Goal: Navigation & Orientation: Find specific page/section

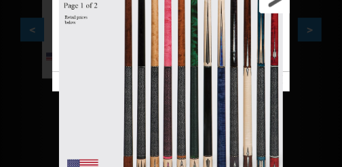
scroll to position [454, 0]
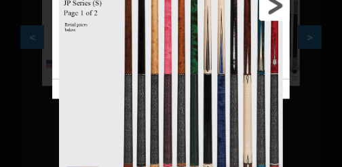
click at [276, 10] on link at bounding box center [236, 5] width 107 height 147
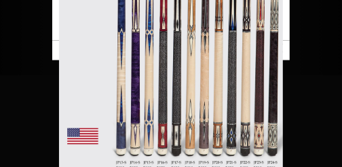
scroll to position [567, 0]
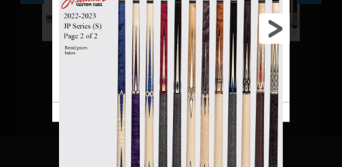
click at [268, 30] on link at bounding box center [236, 28] width 107 height 147
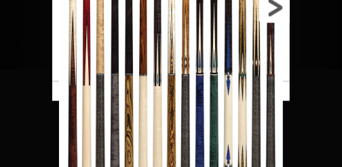
click at [277, 12] on link at bounding box center [236, 7] width 107 height 147
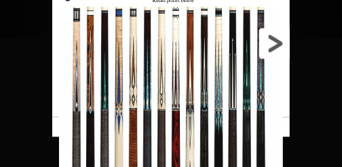
scroll to position [590, 0]
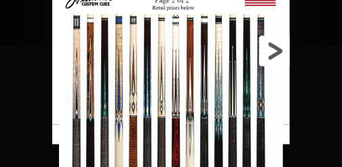
click at [277, 51] on link at bounding box center [236, 51] width 107 height 147
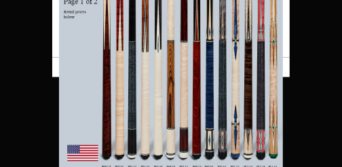
scroll to position [658, 0]
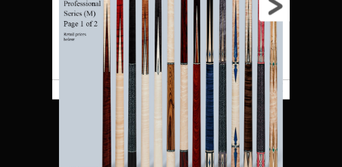
click at [274, 12] on link at bounding box center [236, 5] width 107 height 147
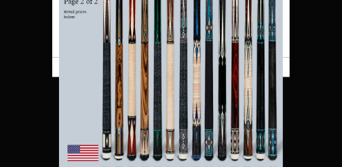
scroll to position [702, 0]
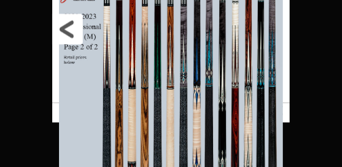
click at [63, 22] on link at bounding box center [105, 28] width 107 height 147
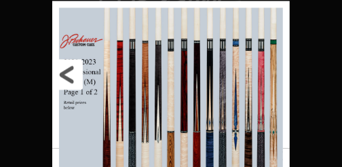
click at [73, 69] on link at bounding box center [105, 74] width 107 height 147
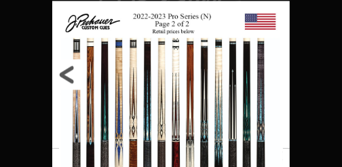
click at [73, 69] on link at bounding box center [105, 74] width 107 height 147
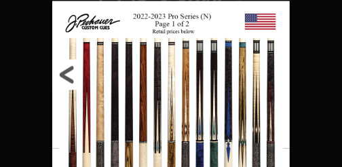
click at [73, 69] on link at bounding box center [105, 74] width 107 height 147
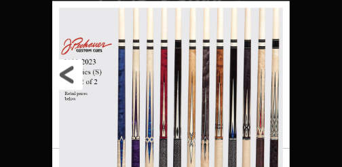
click at [73, 69] on link at bounding box center [105, 74] width 107 height 147
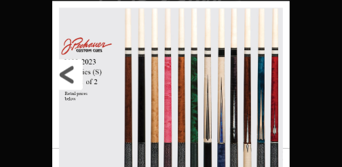
click at [73, 69] on link at bounding box center [105, 74] width 107 height 147
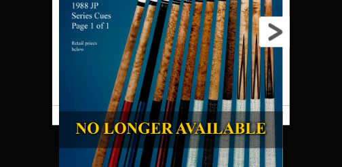
scroll to position [748, 0]
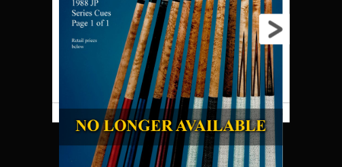
click at [280, 34] on link at bounding box center [236, 28] width 107 height 147
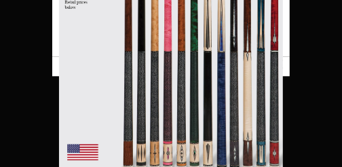
scroll to position [816, 0]
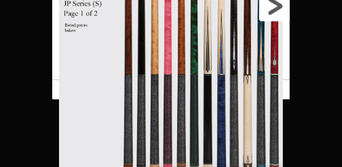
click at [279, 10] on link at bounding box center [236, 5] width 107 height 147
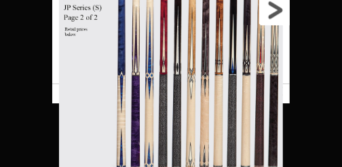
scroll to position [861, 0]
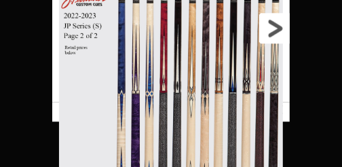
click at [278, 31] on link at bounding box center [236, 28] width 107 height 147
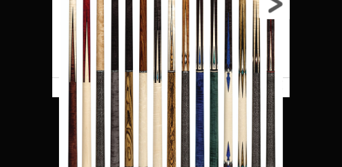
scroll to position [929, 0]
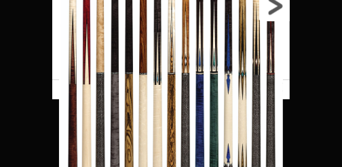
click at [277, 5] on link at bounding box center [236, 5] width 107 height 147
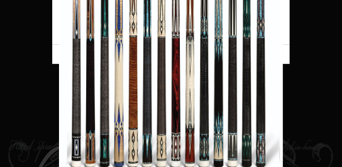
scroll to position [974, 0]
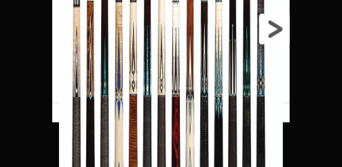
click at [278, 31] on link at bounding box center [236, 28] width 107 height 147
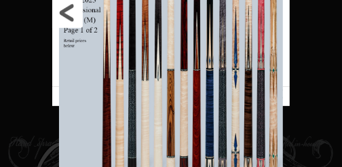
scroll to position [1019, 0]
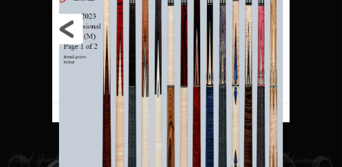
click at [73, 29] on link at bounding box center [105, 28] width 107 height 147
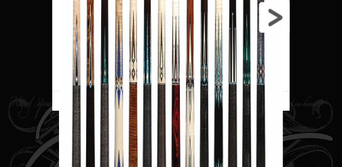
scroll to position [1042, 0]
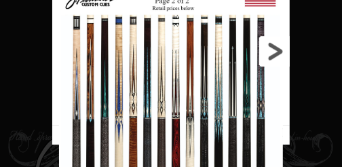
click at [282, 51] on link at bounding box center [236, 51] width 107 height 147
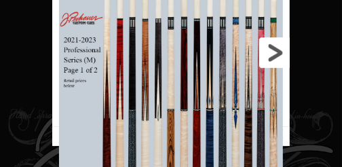
scroll to position [1065, 0]
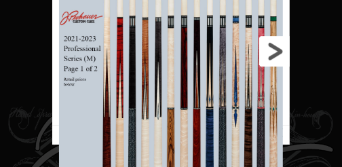
click at [278, 45] on link at bounding box center [236, 51] width 107 height 147
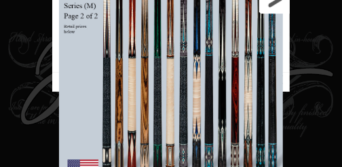
scroll to position [1133, 0]
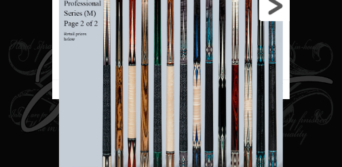
click at [280, 13] on link at bounding box center [236, 5] width 107 height 147
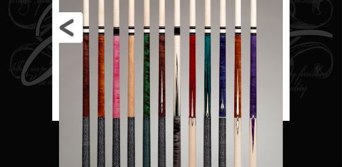
scroll to position [1177, 0]
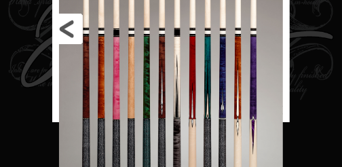
click at [65, 35] on link at bounding box center [105, 28] width 107 height 147
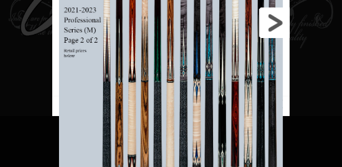
scroll to position [1223, 0]
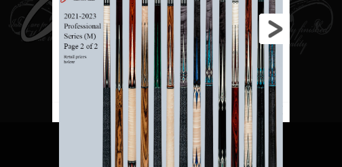
click at [279, 39] on link at bounding box center [236, 28] width 107 height 147
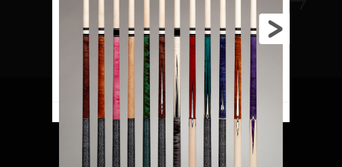
scroll to position [1245, 0]
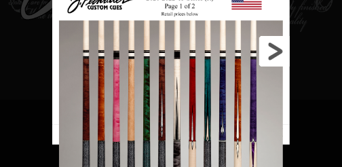
click at [281, 57] on link at bounding box center [236, 51] width 107 height 147
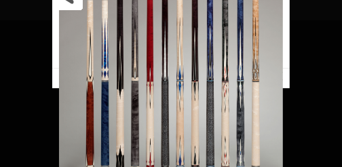
scroll to position [1311, 0]
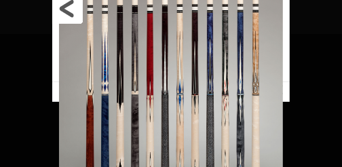
click at [72, 14] on link at bounding box center [105, 8] width 107 height 147
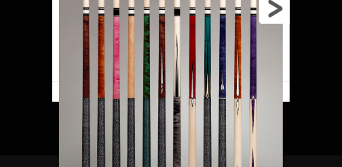
scroll to position [1331, 0]
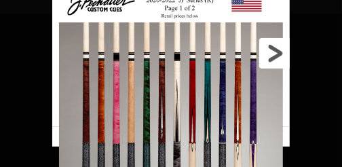
click at [273, 55] on link at bounding box center [236, 53] width 107 height 147
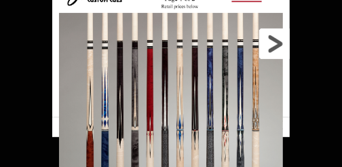
scroll to position [1354, 0]
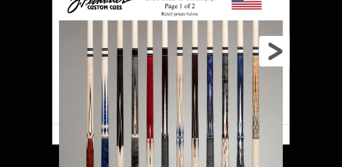
click at [276, 54] on link at bounding box center [236, 51] width 107 height 147
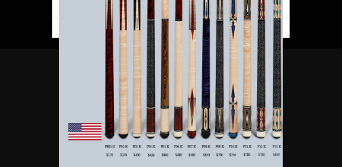
scroll to position [1490, 0]
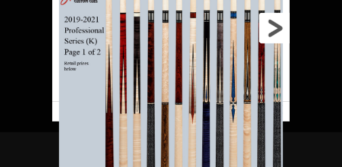
click at [280, 36] on link at bounding box center [236, 28] width 107 height 147
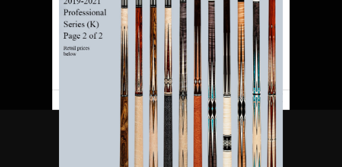
scroll to position [1356, 0]
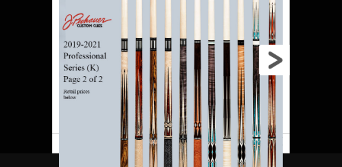
click at [276, 66] on link at bounding box center [236, 59] width 107 height 147
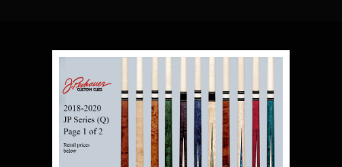
scroll to position [1410, 0]
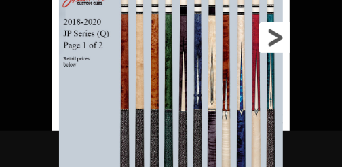
click at [280, 43] on link at bounding box center [236, 37] width 107 height 147
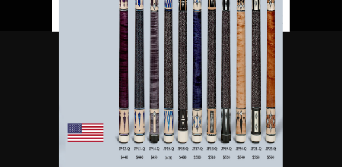
scroll to position [1428, 0]
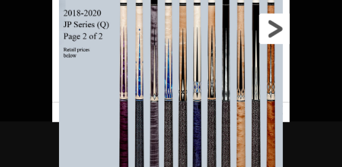
click at [275, 36] on link at bounding box center [236, 28] width 107 height 147
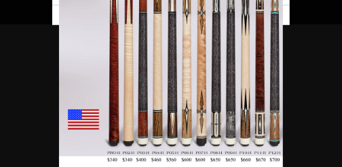
scroll to position [1542, 0]
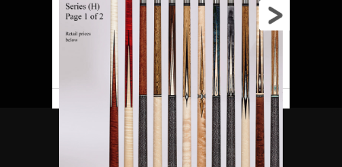
click at [277, 24] on link at bounding box center [236, 15] width 107 height 147
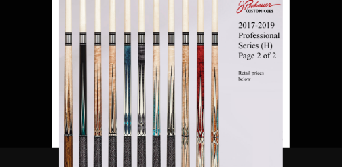
scroll to position [1393, 0]
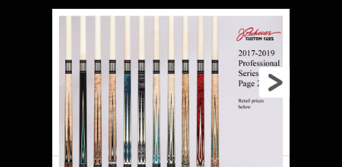
click at [278, 87] on link at bounding box center [236, 82] width 107 height 147
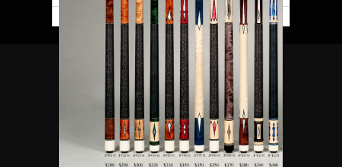
scroll to position [1543, 0]
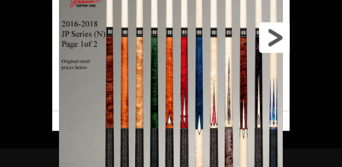
click at [273, 32] on link at bounding box center [236, 37] width 107 height 147
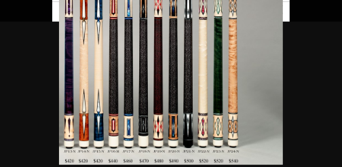
scroll to position [1561, 0]
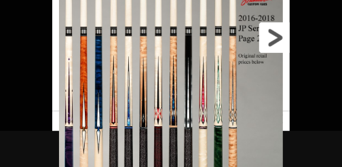
click at [281, 42] on link at bounding box center [236, 37] width 107 height 147
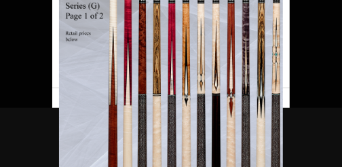
scroll to position [1412, 0]
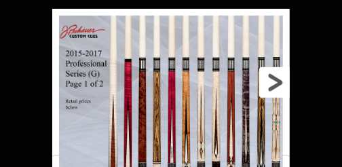
click at [277, 79] on link at bounding box center [236, 82] width 107 height 147
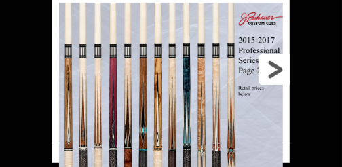
scroll to position [1426, 0]
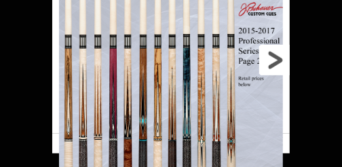
click at [273, 73] on link at bounding box center [236, 59] width 107 height 147
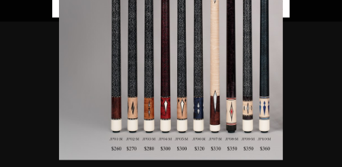
scroll to position [1462, 0]
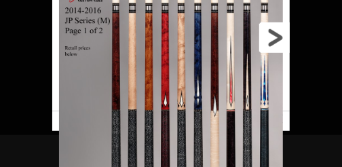
click at [272, 43] on link at bounding box center [236, 37] width 107 height 147
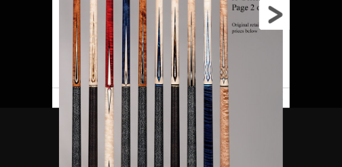
scroll to position [1404, 0]
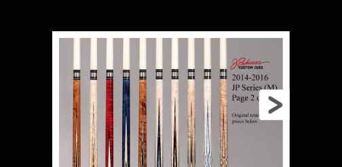
click at [263, 108] on link at bounding box center [236, 104] width 107 height 147
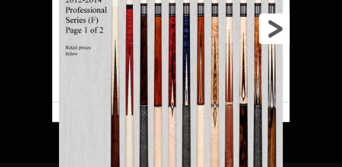
scroll to position [1418, 0]
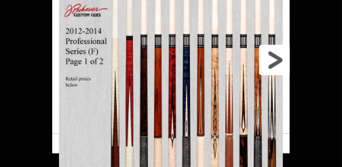
click at [278, 55] on link at bounding box center [236, 59] width 107 height 147
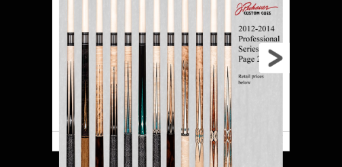
scroll to position [1409, 0]
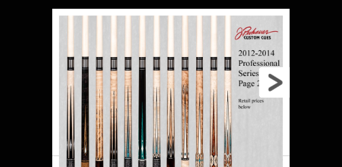
click at [274, 79] on link at bounding box center [236, 82] width 107 height 147
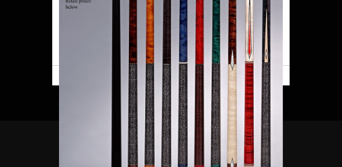
scroll to position [1423, 0]
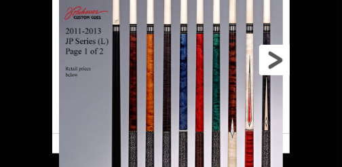
click at [277, 69] on link at bounding box center [236, 59] width 107 height 147
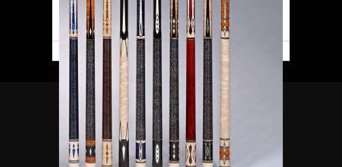
scroll to position [1469, 0]
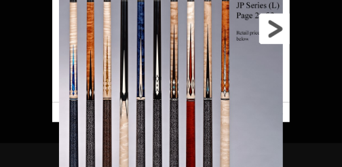
click at [273, 35] on link at bounding box center [236, 28] width 107 height 147
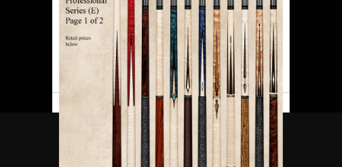
scroll to position [1458, 0]
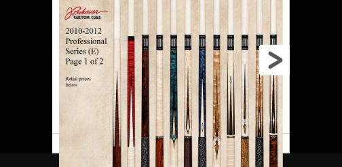
click at [280, 60] on link at bounding box center [236, 59] width 107 height 147
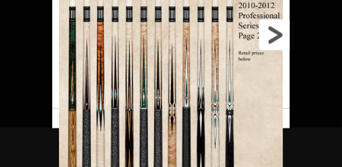
scroll to position [1490, 0]
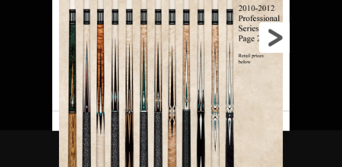
click at [266, 46] on link at bounding box center [236, 37] width 107 height 147
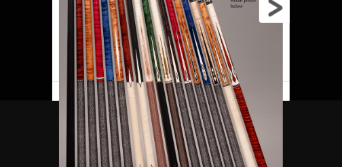
scroll to position [1462, 0]
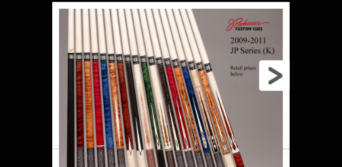
click at [277, 78] on link at bounding box center [236, 75] width 107 height 147
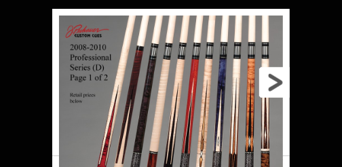
scroll to position [1407, 0]
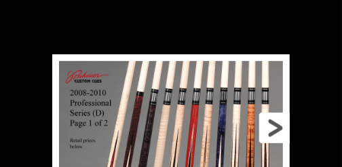
click at [274, 128] on link at bounding box center [236, 127] width 107 height 147
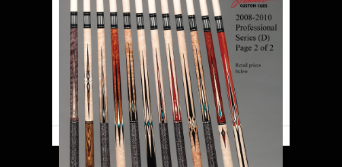
scroll to position [1422, 0]
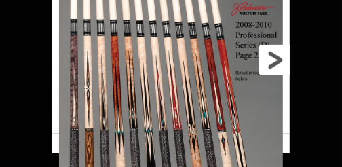
click at [274, 67] on link at bounding box center [236, 59] width 107 height 147
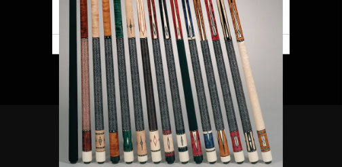
scroll to position [1466, 0]
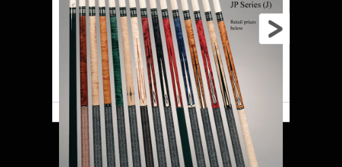
click at [277, 31] on link at bounding box center [236, 28] width 107 height 147
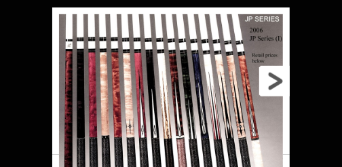
scroll to position [1433, 0]
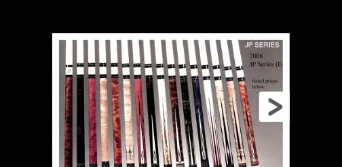
click at [267, 114] on link at bounding box center [236, 106] width 107 height 147
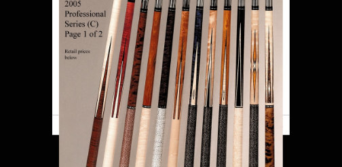
scroll to position [1456, 0]
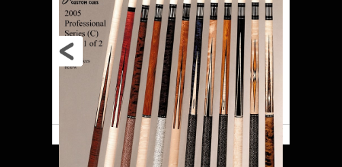
click at [77, 55] on link at bounding box center [105, 51] width 107 height 147
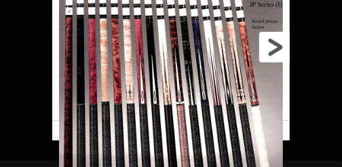
scroll to position [1445, 0]
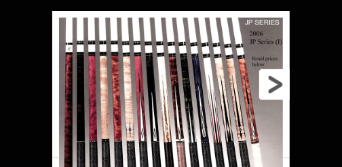
click at [271, 81] on link at bounding box center [236, 84] width 107 height 147
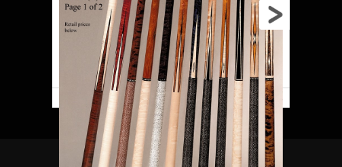
scroll to position [1474, 0]
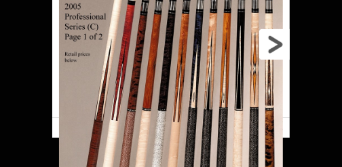
drag, startPoint x: 277, startPoint y: 41, endPoint x: 264, endPoint y: 45, distance: 13.7
click at [277, 41] on link at bounding box center [236, 44] width 107 height 147
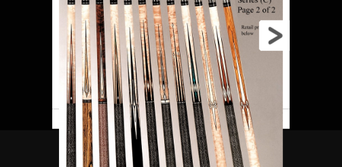
scroll to position [1445, 0]
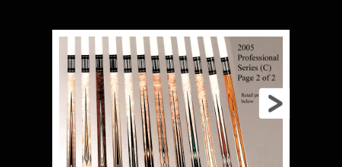
click at [271, 104] on link at bounding box center [236, 103] width 107 height 147
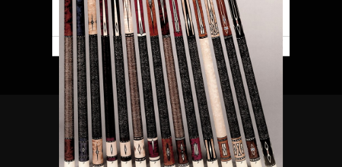
scroll to position [1522, 0]
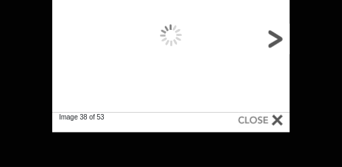
scroll to position [1483, 0]
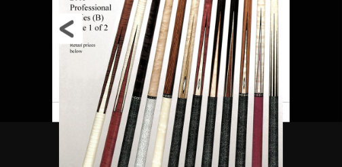
click at [72, 33] on link at bounding box center [105, 28] width 107 height 147
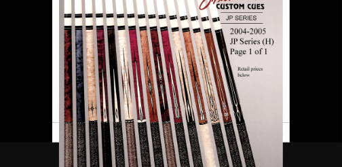
scroll to position [1492, 0]
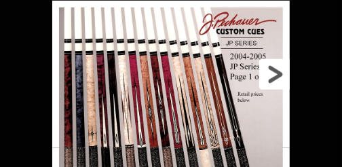
click at [278, 71] on link at bounding box center [236, 74] width 107 height 147
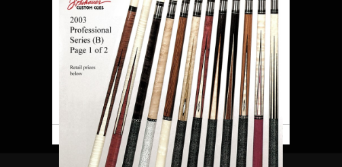
scroll to position [1447, 0]
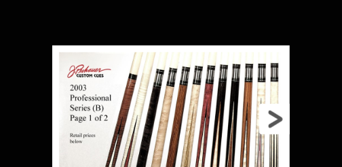
click at [273, 115] on link at bounding box center [236, 118] width 107 height 147
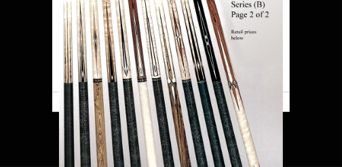
scroll to position [1461, 0]
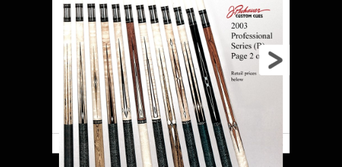
click at [265, 63] on link at bounding box center [236, 59] width 107 height 147
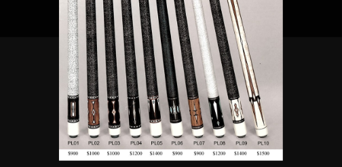
scroll to position [1519, 0]
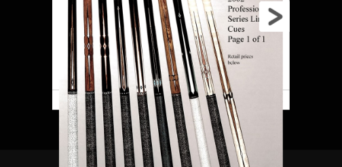
click at [275, 20] on link at bounding box center [236, 16] width 107 height 147
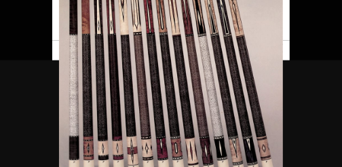
scroll to position [1577, 0]
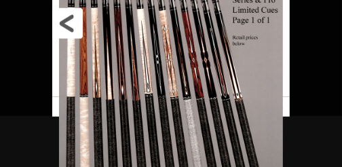
scroll to position [1494, 0]
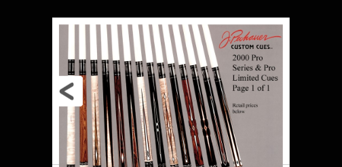
click at [72, 85] on link at bounding box center [105, 91] width 107 height 147
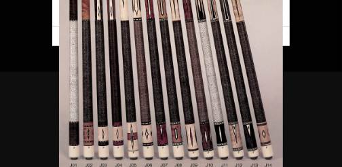
scroll to position [1629, 0]
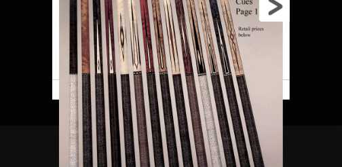
click at [276, 15] on link at bounding box center [236, 6] width 107 height 147
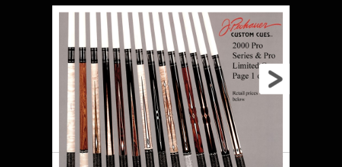
scroll to position [1480, 0]
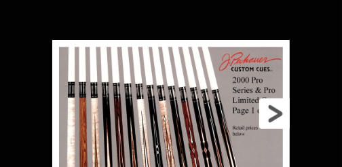
click at [271, 121] on link at bounding box center [236, 113] width 107 height 147
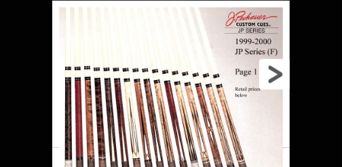
click at [277, 78] on link at bounding box center [236, 74] width 107 height 147
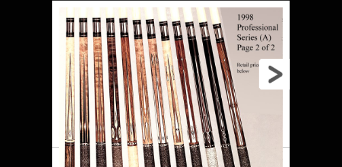
click at [277, 78] on link at bounding box center [236, 74] width 107 height 147
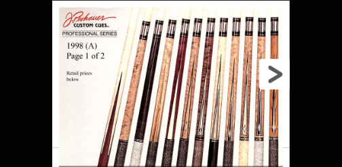
click at [277, 78] on link at bounding box center [236, 74] width 107 height 147
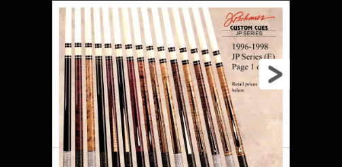
click at [277, 78] on link at bounding box center [236, 74] width 107 height 147
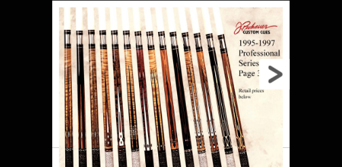
click at [277, 78] on link at bounding box center [236, 74] width 107 height 147
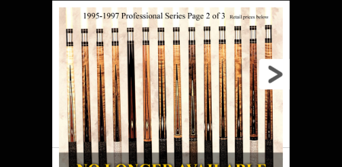
click at [277, 78] on link at bounding box center [236, 74] width 107 height 147
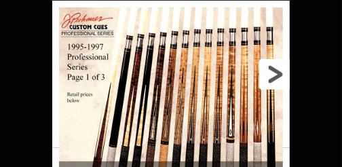
click at [277, 78] on link at bounding box center [236, 74] width 107 height 147
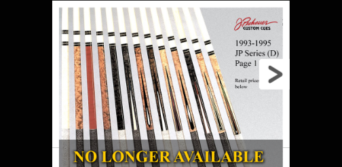
click at [277, 78] on link at bounding box center [236, 74] width 107 height 147
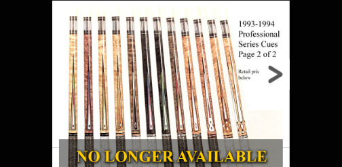
click at [277, 78] on link at bounding box center [236, 74] width 107 height 147
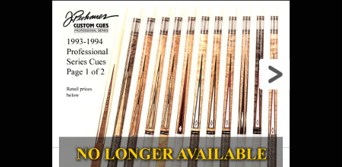
click at [277, 78] on link at bounding box center [236, 74] width 107 height 147
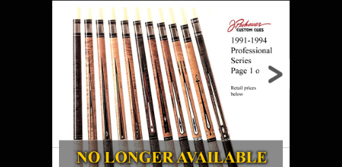
click at [277, 78] on link at bounding box center [236, 74] width 107 height 147
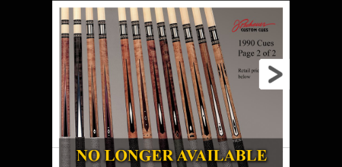
click at [277, 78] on link at bounding box center [236, 74] width 107 height 147
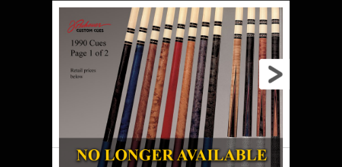
click at [277, 78] on link at bounding box center [236, 74] width 107 height 147
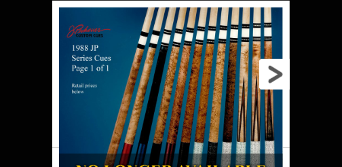
click at [277, 78] on link at bounding box center [236, 74] width 107 height 147
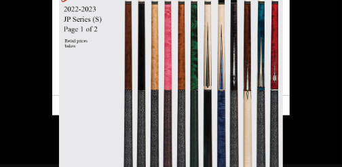
scroll to position [1496, 0]
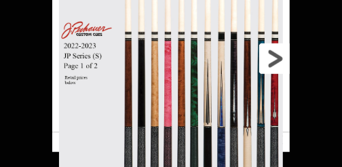
click at [267, 64] on link at bounding box center [236, 58] width 107 height 147
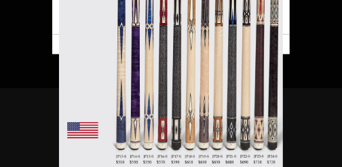
scroll to position [1608, 0]
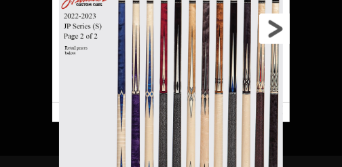
click at [275, 33] on link at bounding box center [236, 28] width 107 height 147
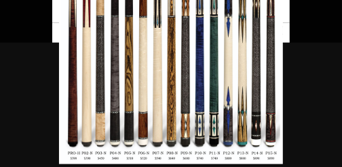
scroll to position [1564, 0]
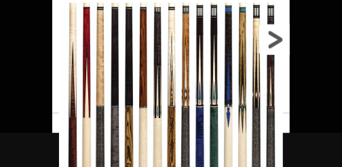
click at [280, 45] on link at bounding box center [236, 39] width 107 height 147
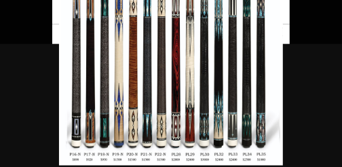
scroll to position [1667, 0]
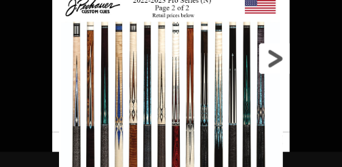
click at [278, 60] on link at bounding box center [236, 58] width 107 height 147
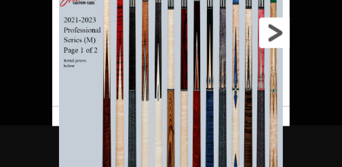
scroll to position [1570, 0]
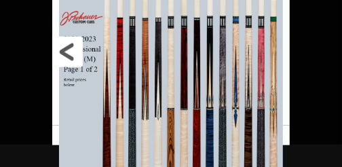
click at [76, 58] on link at bounding box center [105, 51] width 107 height 147
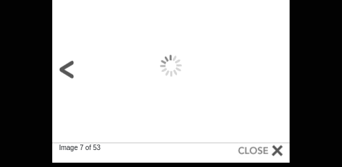
scroll to position [1557, 0]
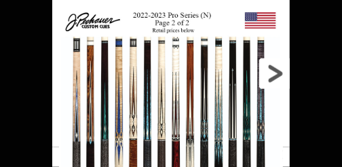
click at [273, 73] on link at bounding box center [236, 73] width 107 height 147
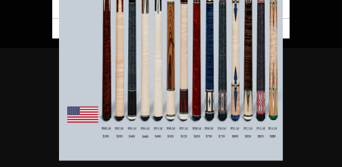
scroll to position [1663, 0]
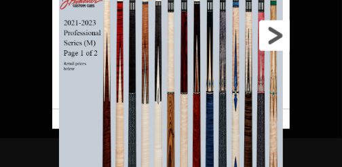
click at [278, 43] on link at bounding box center [236, 35] width 107 height 147
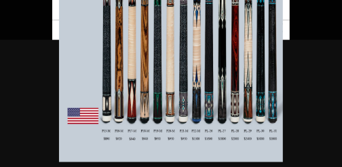
scroll to position [1695, 0]
